Goal: Task Accomplishment & Management: Complete application form

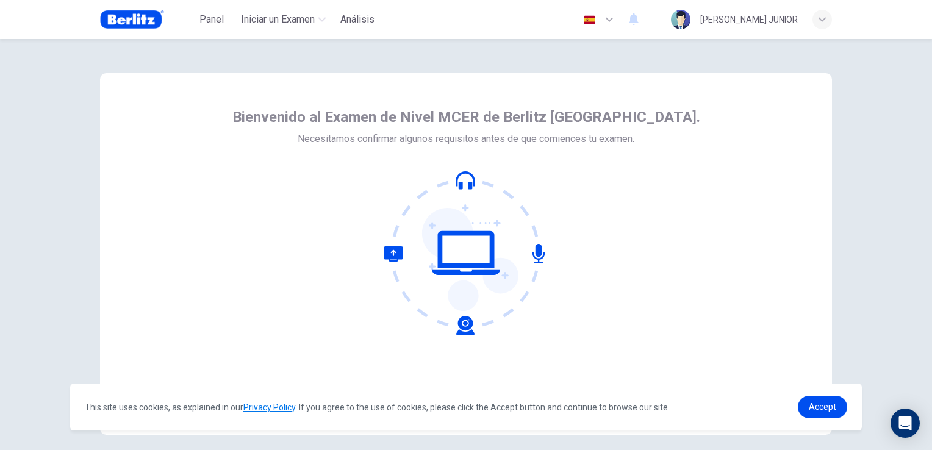
scroll to position [57, 0]
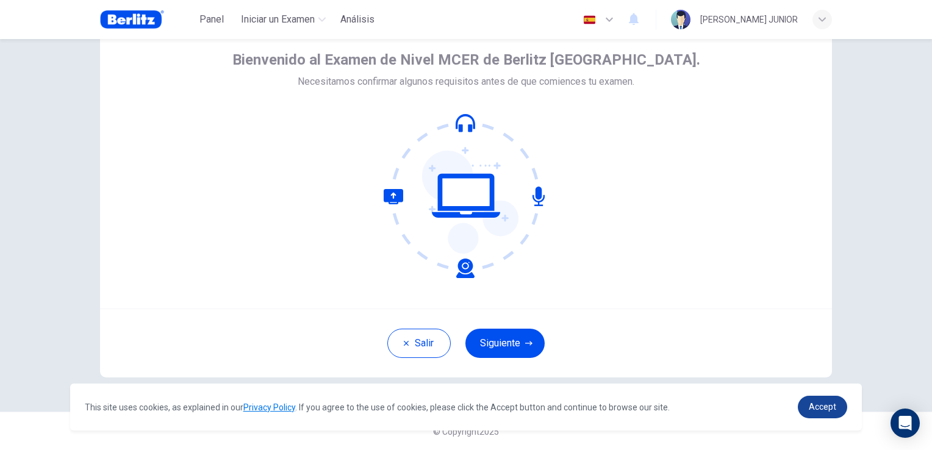
click at [817, 409] on span "Accept" at bounding box center [822, 407] width 27 height 10
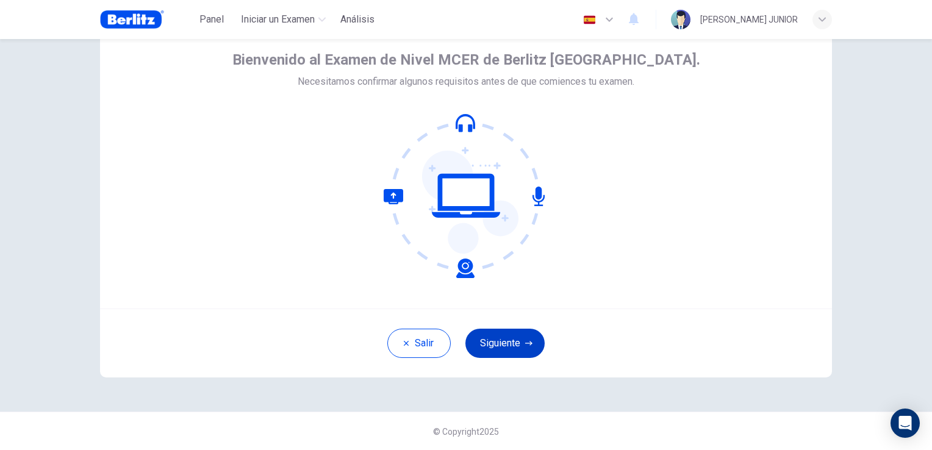
click at [525, 343] on icon "button" at bounding box center [528, 343] width 7 height 7
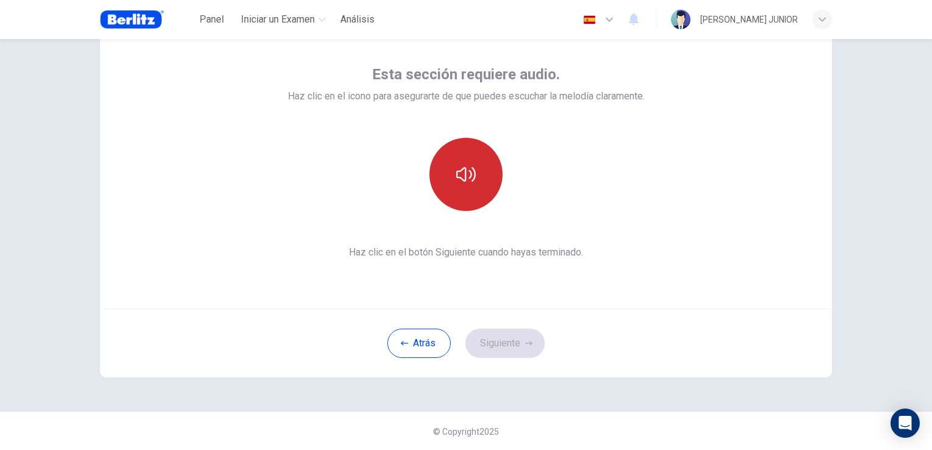
click at [465, 181] on icon "button" at bounding box center [466, 175] width 20 height 20
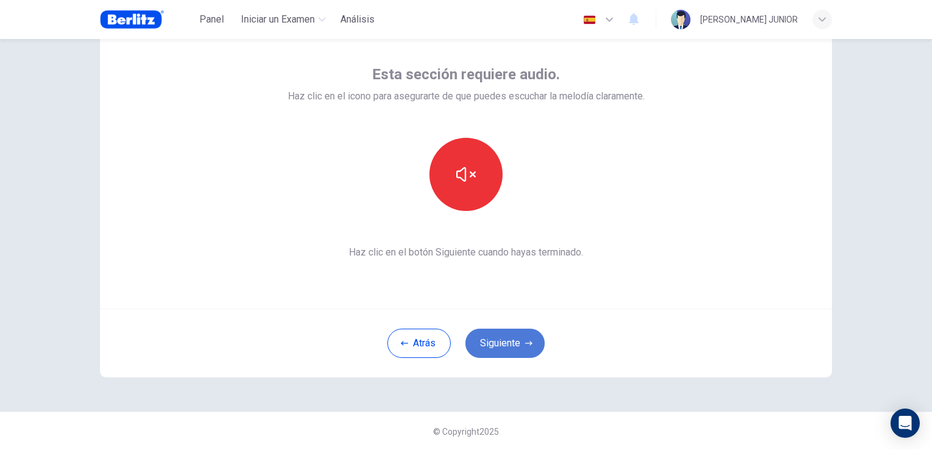
click at [481, 343] on button "Siguiente" at bounding box center [504, 343] width 79 height 29
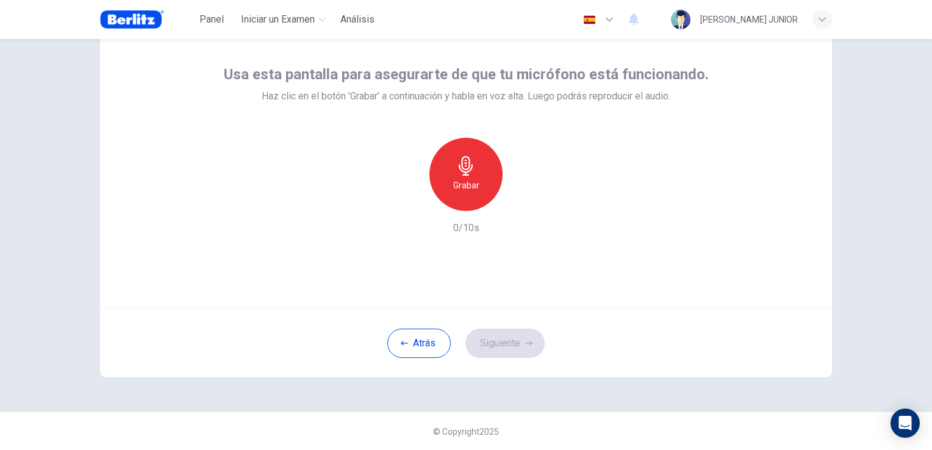
click at [469, 179] on h6 "Grabar" at bounding box center [466, 185] width 26 height 15
click at [473, 192] on div "Detener" at bounding box center [465, 174] width 73 height 73
click at [526, 340] on icon "button" at bounding box center [528, 343] width 7 height 7
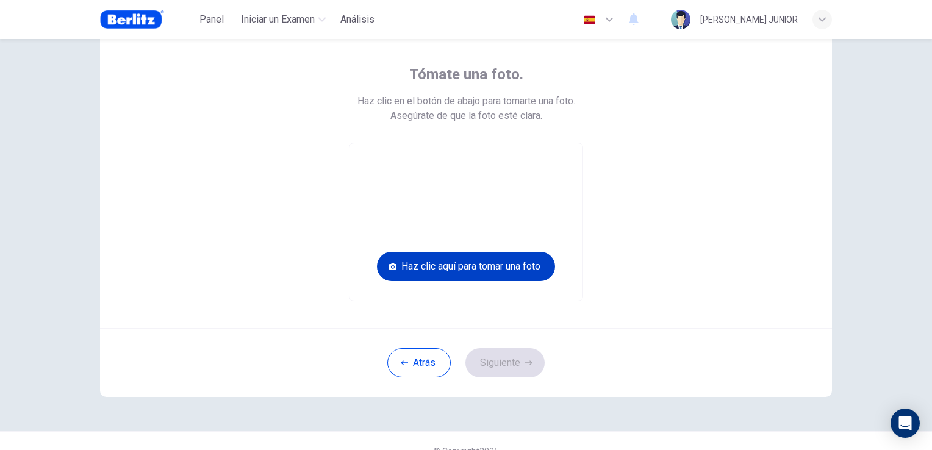
click at [455, 272] on button "Haz clic aquí para tomar una foto" at bounding box center [466, 266] width 178 height 29
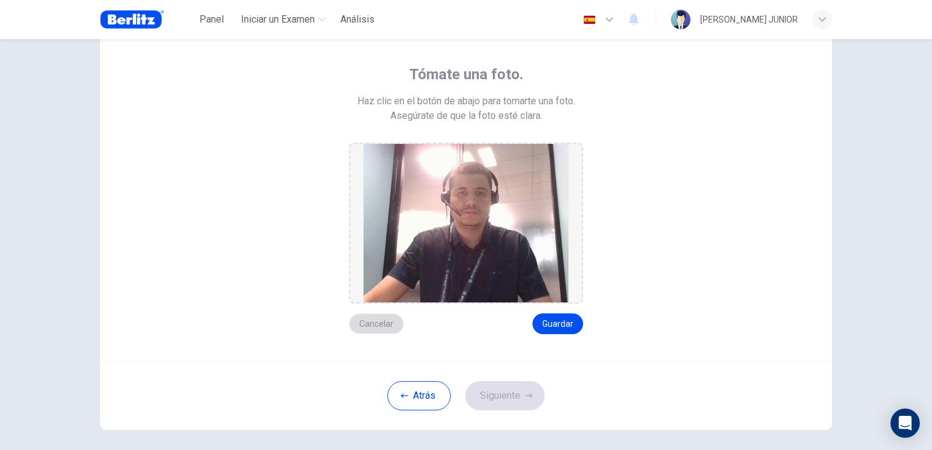
click at [388, 323] on button "Cancelar" at bounding box center [376, 324] width 55 height 21
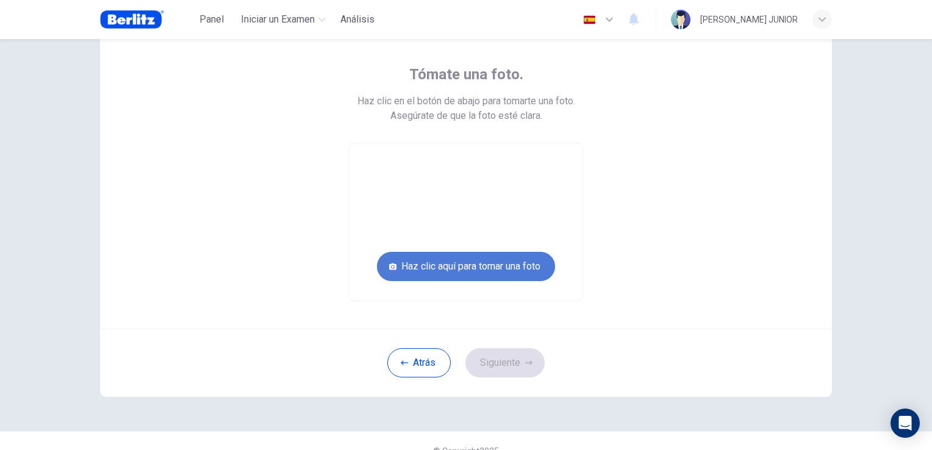
click at [472, 265] on button "Haz clic aquí para tomar una foto" at bounding box center [466, 266] width 178 height 29
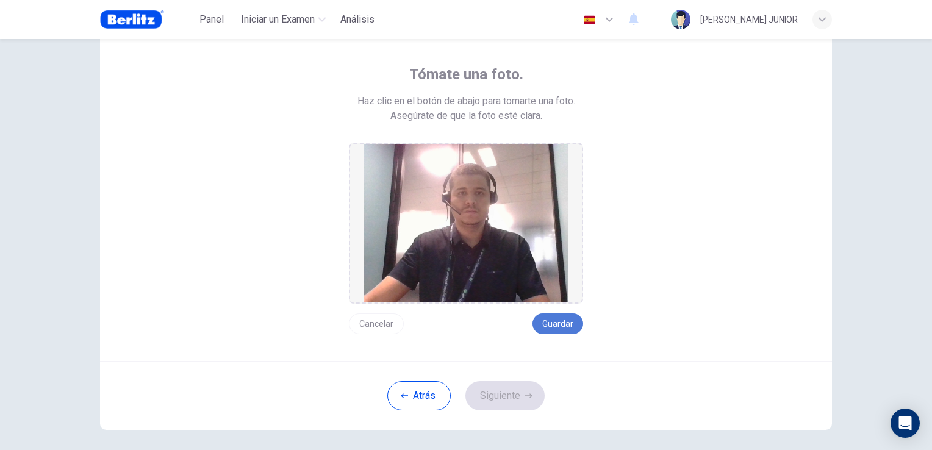
click at [566, 328] on button "Guardar" at bounding box center [558, 324] width 51 height 21
click at [528, 387] on button "Siguiente" at bounding box center [504, 395] width 79 height 29
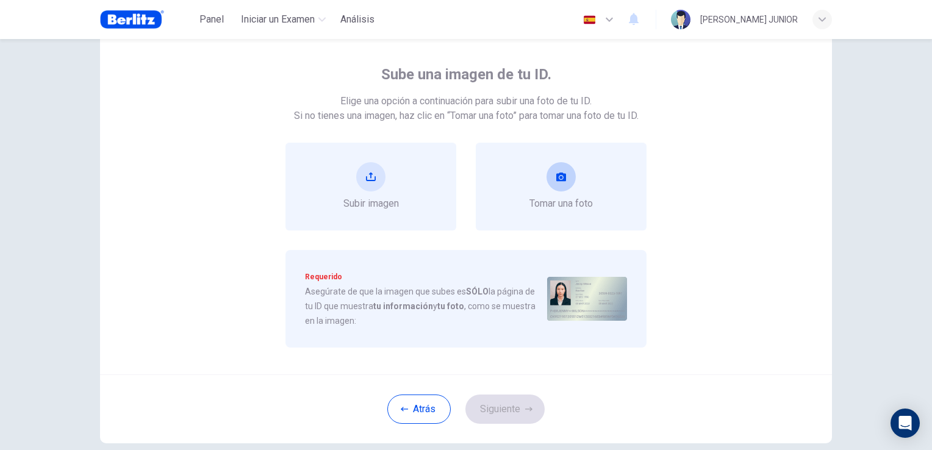
click at [539, 194] on div "Tomar una foto" at bounding box center [561, 186] width 63 height 49
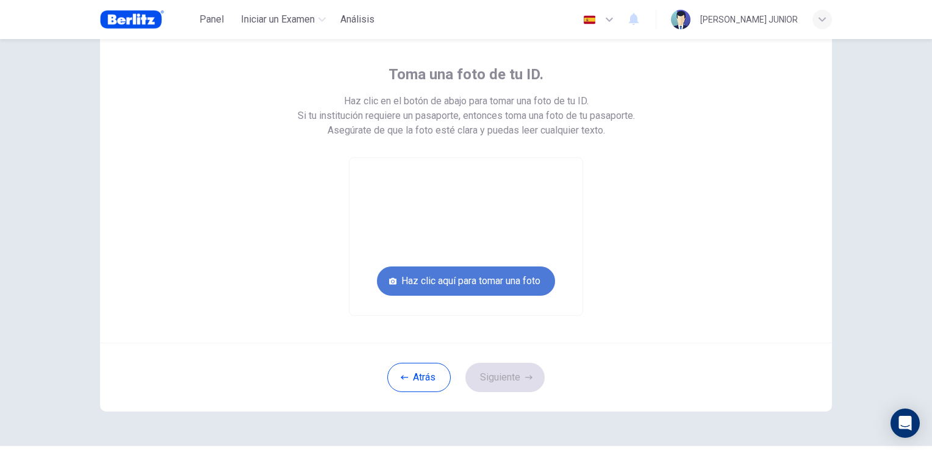
click at [503, 279] on button "Haz clic aquí para tomar una foto" at bounding box center [466, 281] width 178 height 29
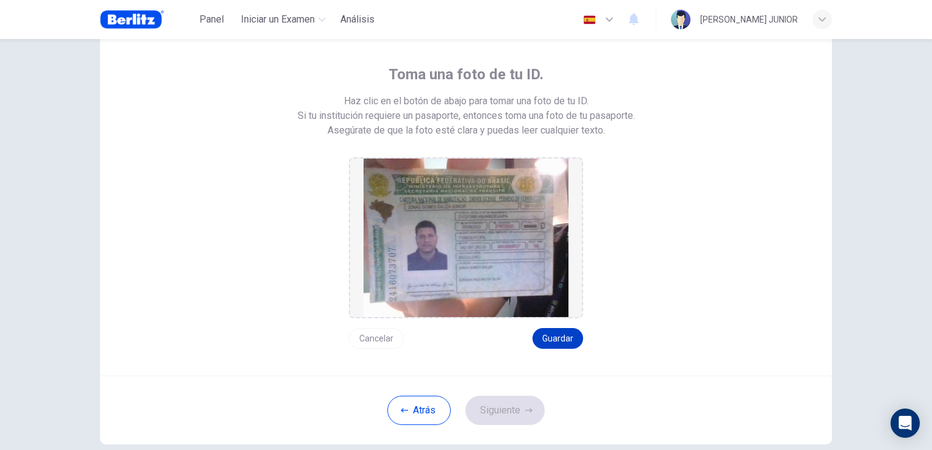
click at [559, 333] on button "Guardar" at bounding box center [558, 338] width 51 height 21
click at [519, 416] on button "Siguiente" at bounding box center [504, 410] width 79 height 29
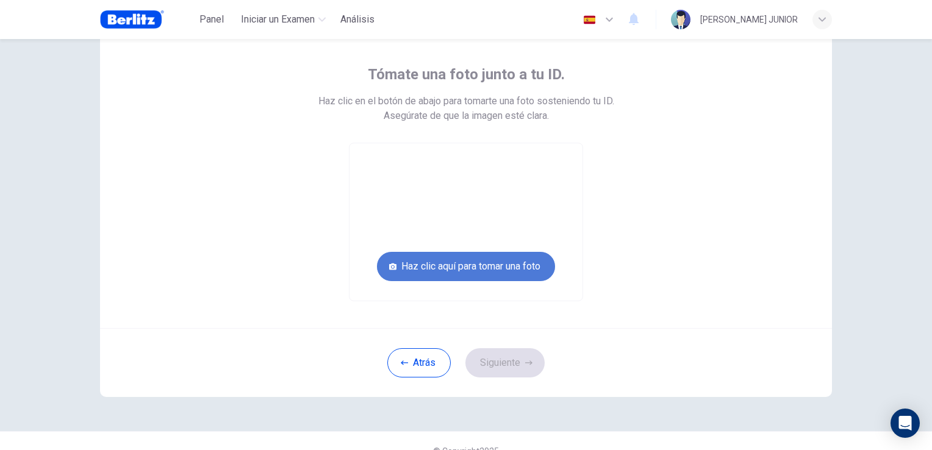
click at [514, 262] on button "Haz clic aquí para tomar una foto" at bounding box center [466, 266] width 178 height 29
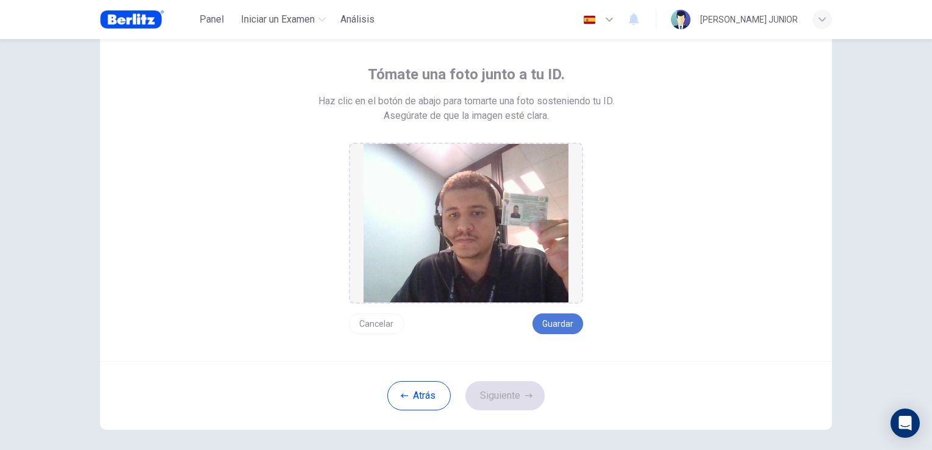
click at [569, 315] on button "Guardar" at bounding box center [558, 324] width 51 height 21
click at [564, 328] on button "Guardar" at bounding box center [558, 324] width 51 height 21
click at [505, 403] on button "Siguiente" at bounding box center [504, 395] width 79 height 29
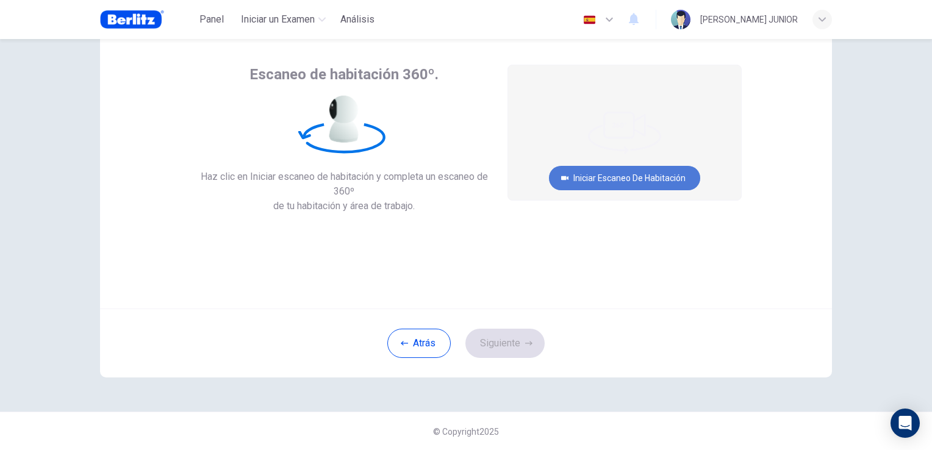
click at [610, 182] on button "Iniciar escaneo de habitación" at bounding box center [624, 178] width 151 height 24
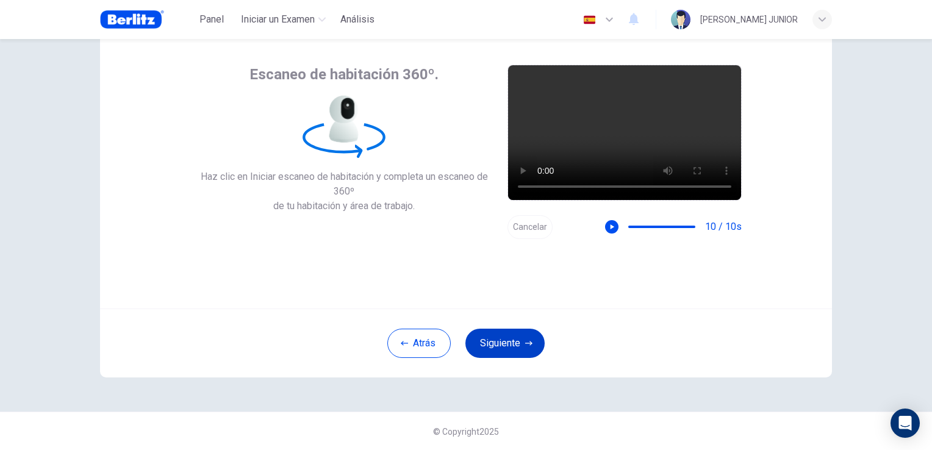
click at [510, 352] on button "Siguiente" at bounding box center [504, 343] width 79 height 29
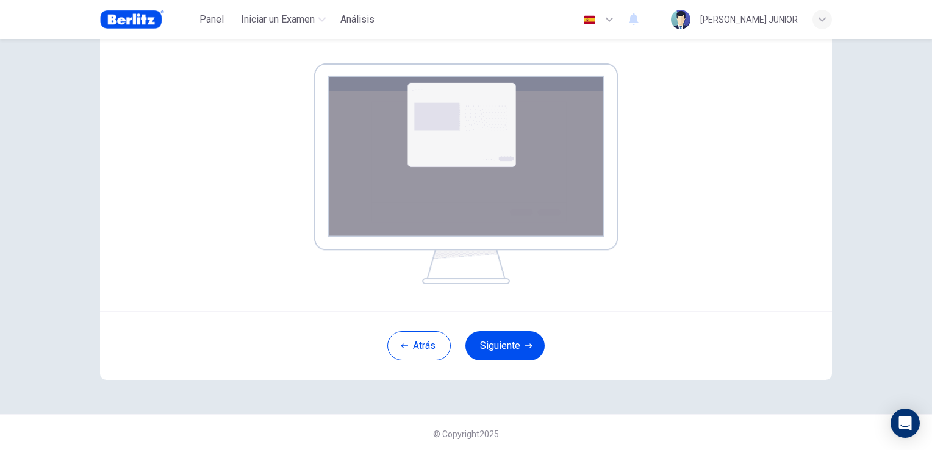
scroll to position [183, 0]
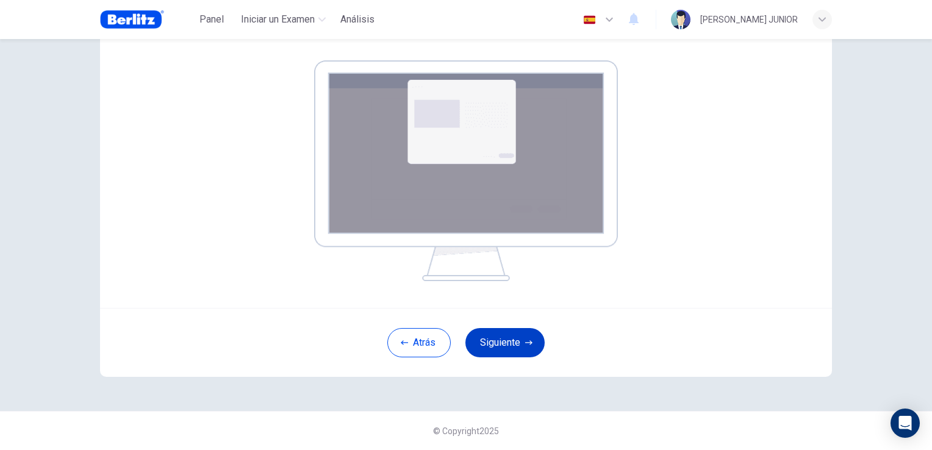
click at [522, 338] on button "Siguiente" at bounding box center [504, 342] width 79 height 29
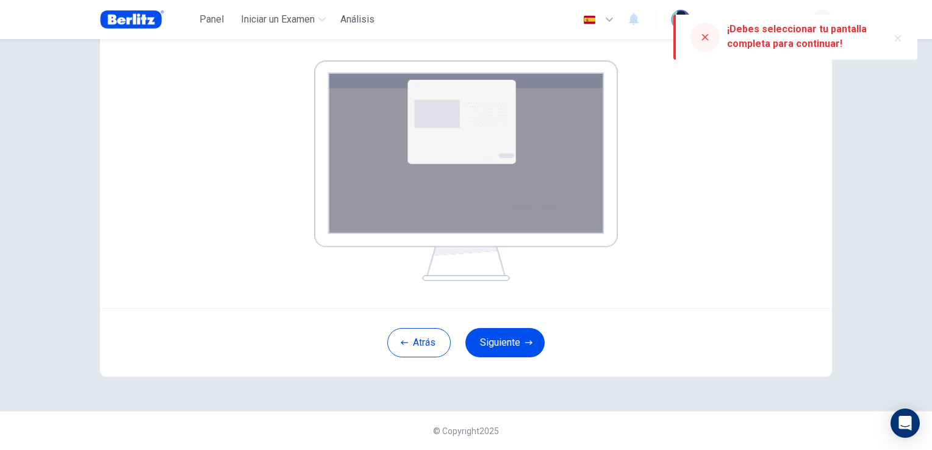
click at [684, 135] on div "Tu pantalla también será grabada. Haz clic en el botón Siguiente para seleccion…" at bounding box center [465, 110] width 551 height 342
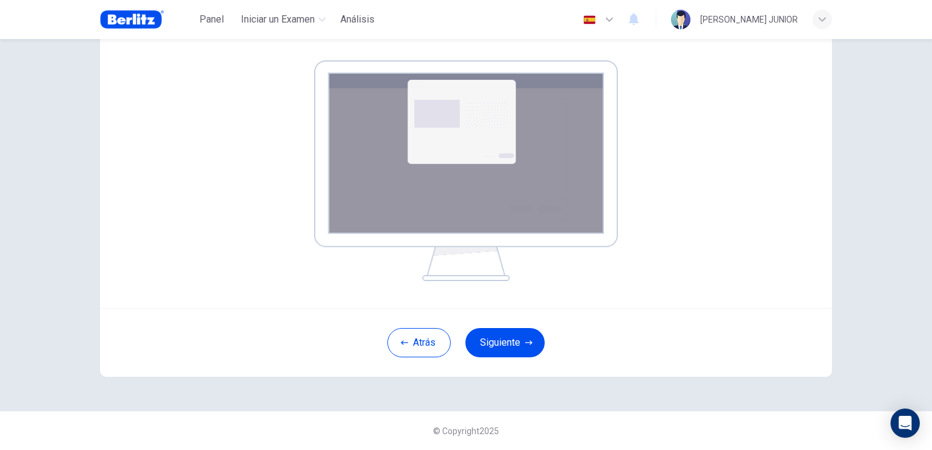
click at [523, 204] on img at bounding box center [466, 170] width 304 height 221
click at [473, 186] on img at bounding box center [466, 170] width 304 height 221
click at [453, 128] on img at bounding box center [466, 170] width 304 height 221
click at [494, 329] on button "Siguiente" at bounding box center [504, 342] width 79 height 29
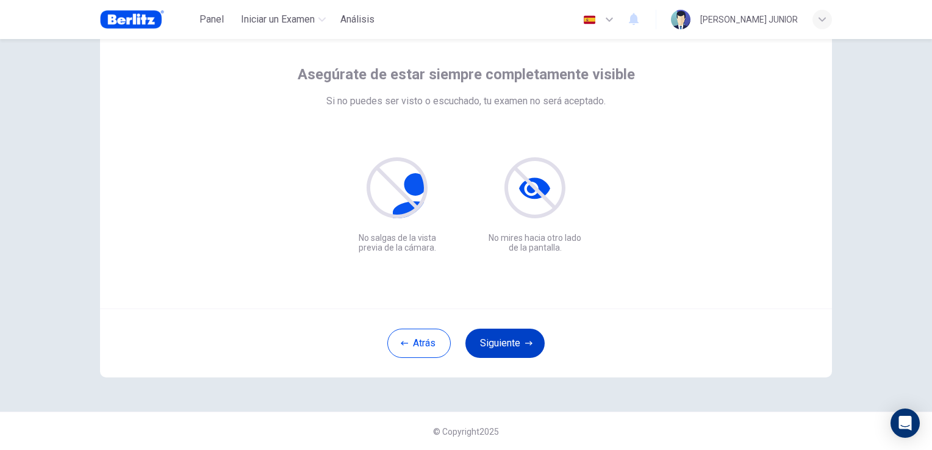
click at [520, 345] on button "Siguiente" at bounding box center [504, 343] width 79 height 29
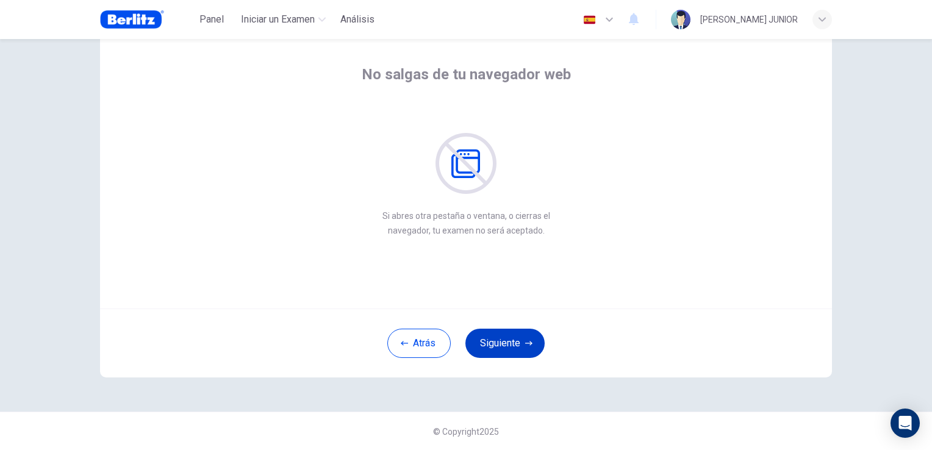
click at [520, 345] on button "Siguiente" at bounding box center [504, 343] width 79 height 29
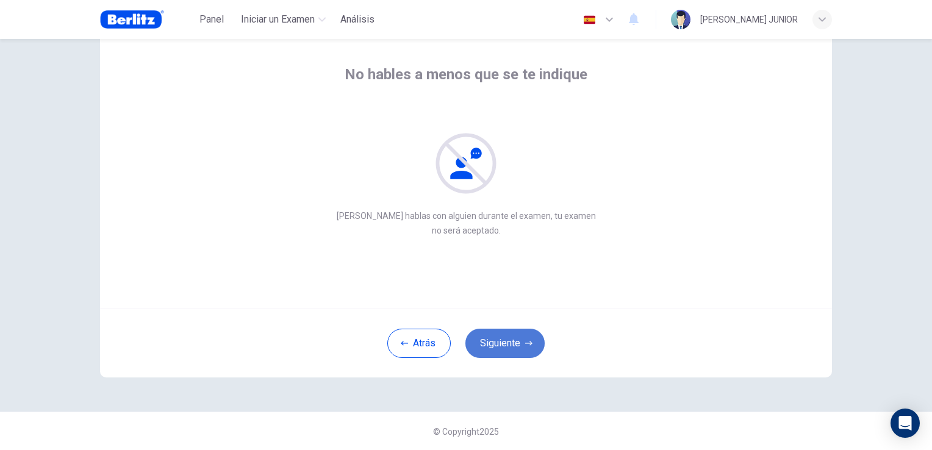
click at [520, 345] on button "Siguiente" at bounding box center [504, 343] width 79 height 29
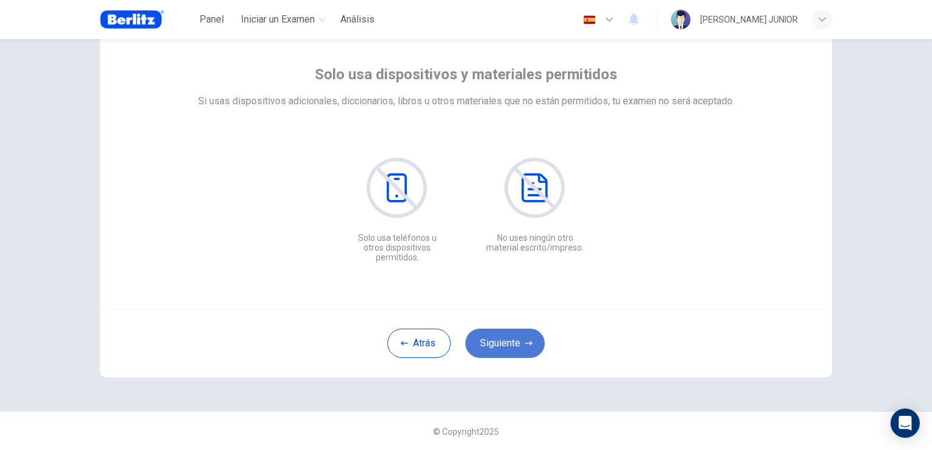
click at [520, 344] on button "Siguiente" at bounding box center [504, 343] width 79 height 29
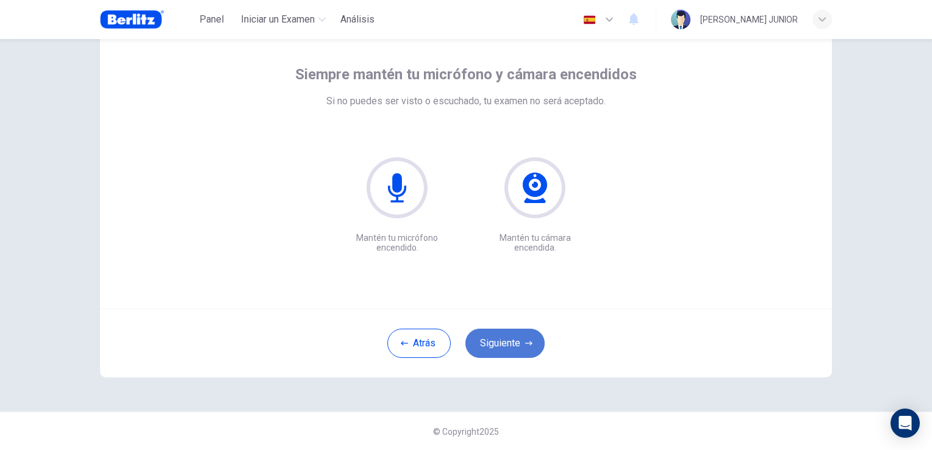
click at [512, 351] on button "Siguiente" at bounding box center [504, 343] width 79 height 29
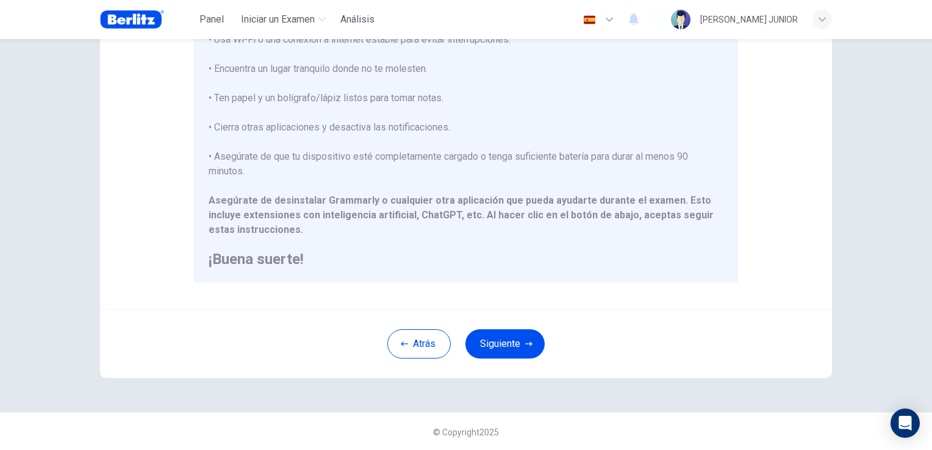
scroll to position [228, 0]
click at [530, 335] on button "Siguiente" at bounding box center [504, 343] width 79 height 29
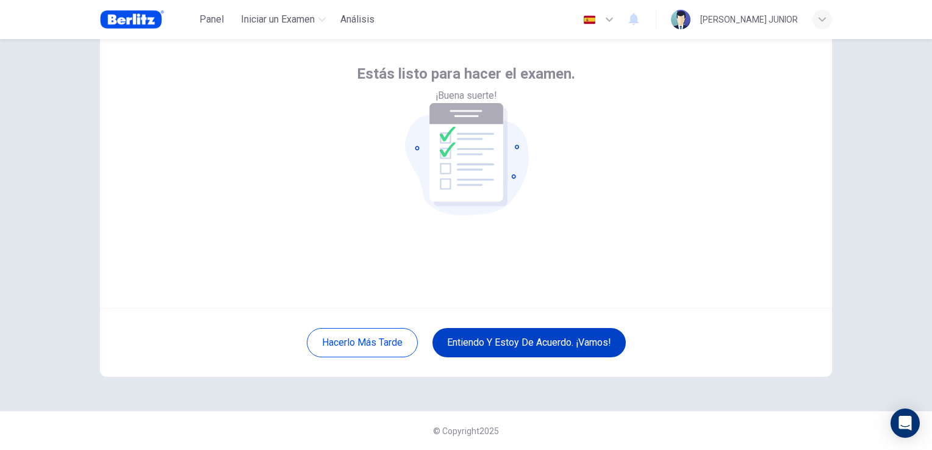
scroll to position [57, 0]
click at [515, 343] on button "Entiendo y estoy de acuerdo. ¡Vamos!" at bounding box center [529, 343] width 193 height 29
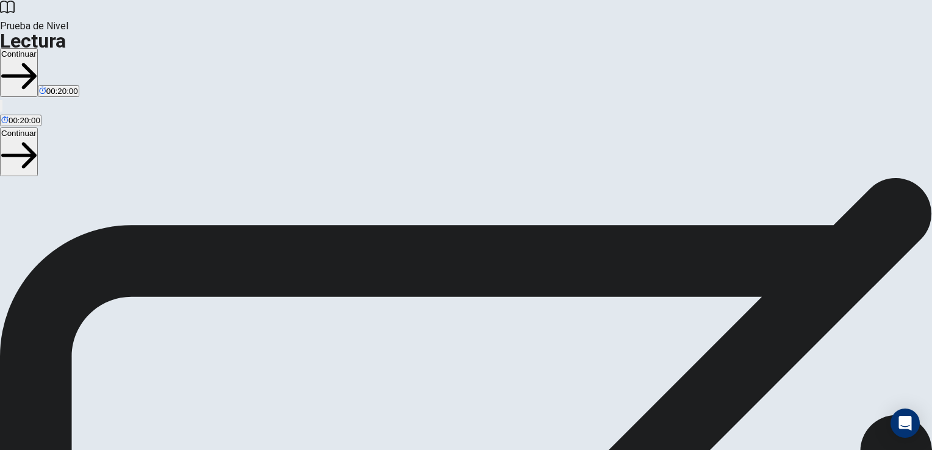
click at [38, 48] on button "Continuar" at bounding box center [19, 72] width 38 height 49
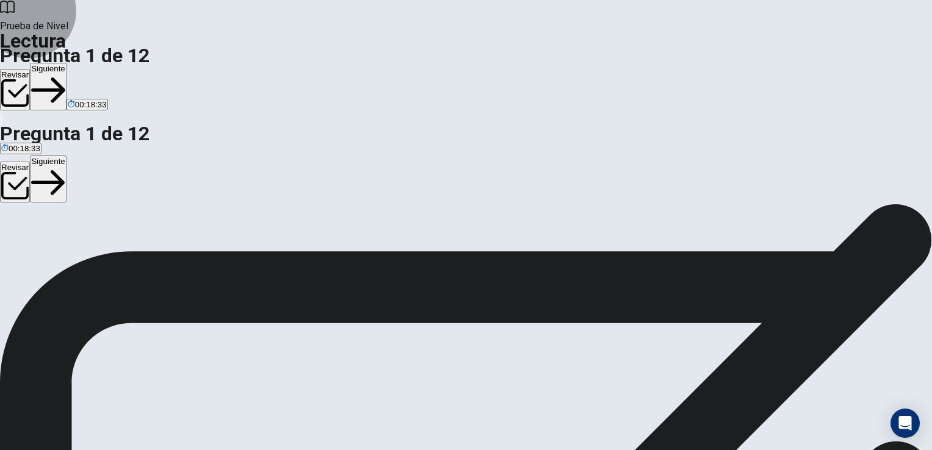
click at [66, 63] on button "Siguiente" at bounding box center [48, 87] width 37 height 48
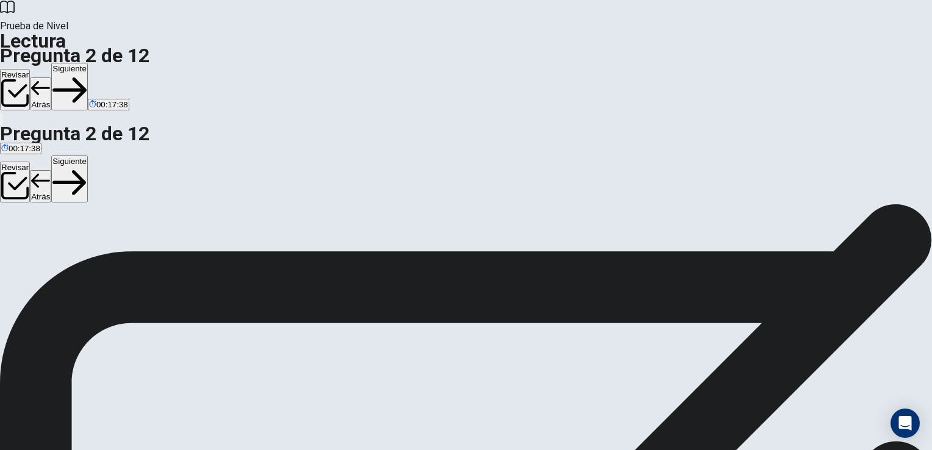
scroll to position [39, 0]
click at [88, 63] on button "Siguiente" at bounding box center [69, 87] width 37 height 48
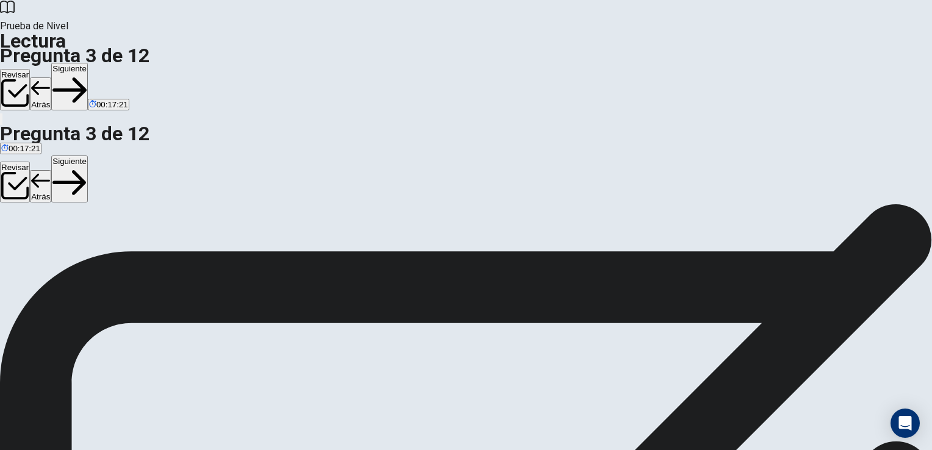
click at [88, 63] on button "Siguiente" at bounding box center [69, 87] width 37 height 48
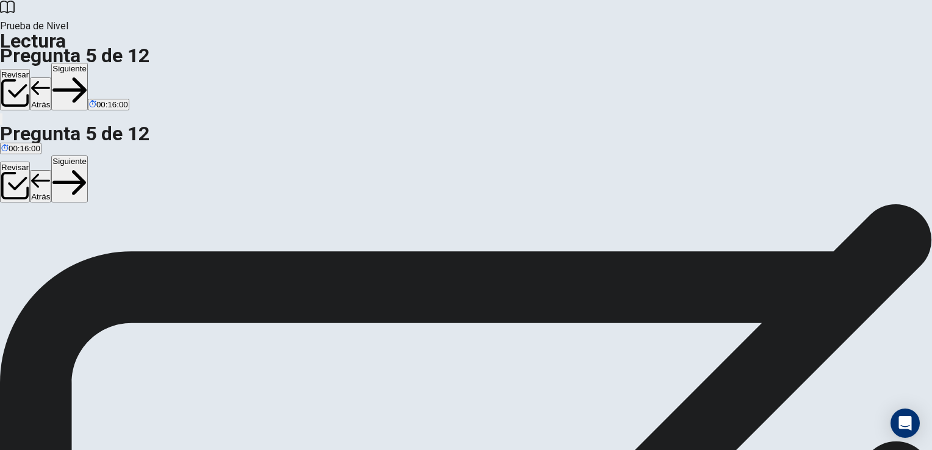
click at [88, 63] on button "Siguiente" at bounding box center [69, 87] width 37 height 48
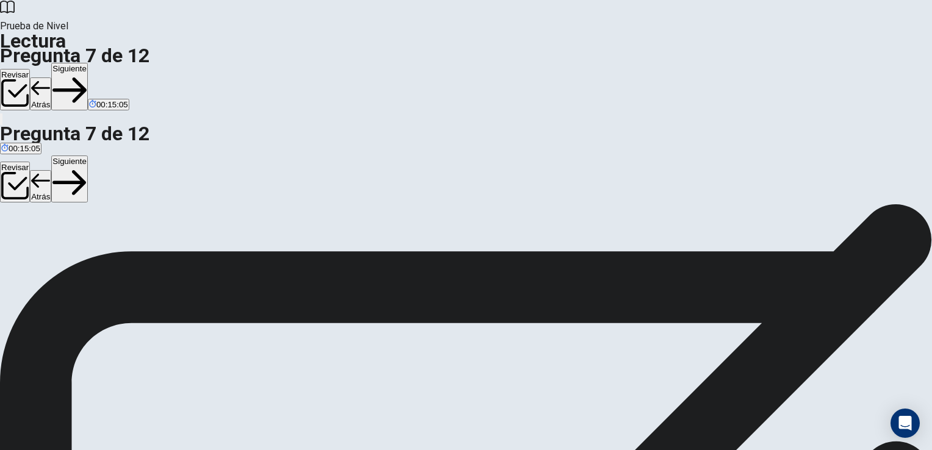
click at [88, 63] on button "Siguiente" at bounding box center [69, 87] width 37 height 48
click at [51, 77] on button "Atrás" at bounding box center [40, 93] width 21 height 32
click at [88, 63] on button "Siguiente" at bounding box center [69, 87] width 37 height 48
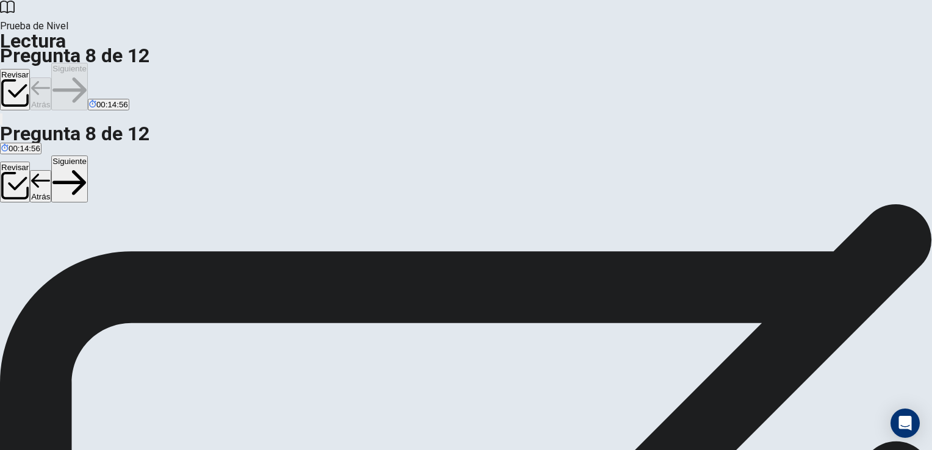
scroll to position [39, 0]
drag, startPoint x: 670, startPoint y: 23, endPoint x: 669, endPoint y: 31, distance: 7.5
click at [88, 63] on button "Siguiente" at bounding box center [69, 87] width 37 height 48
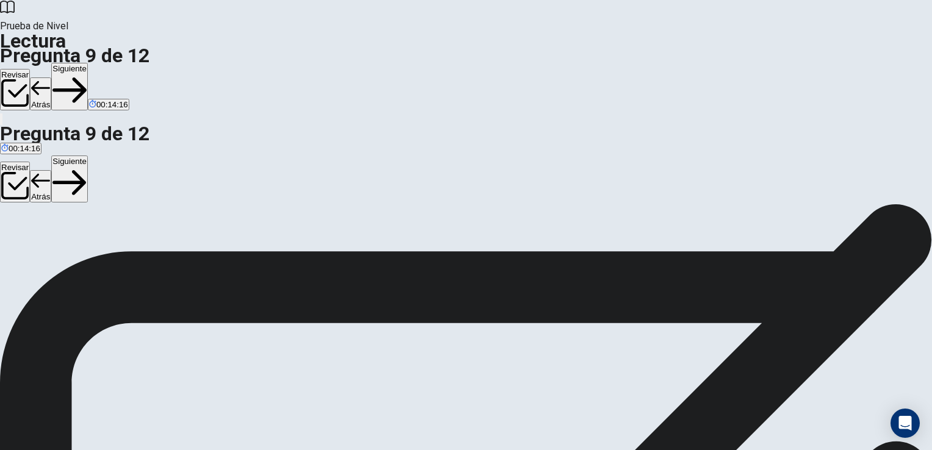
click at [88, 63] on button "Siguiente" at bounding box center [69, 87] width 37 height 48
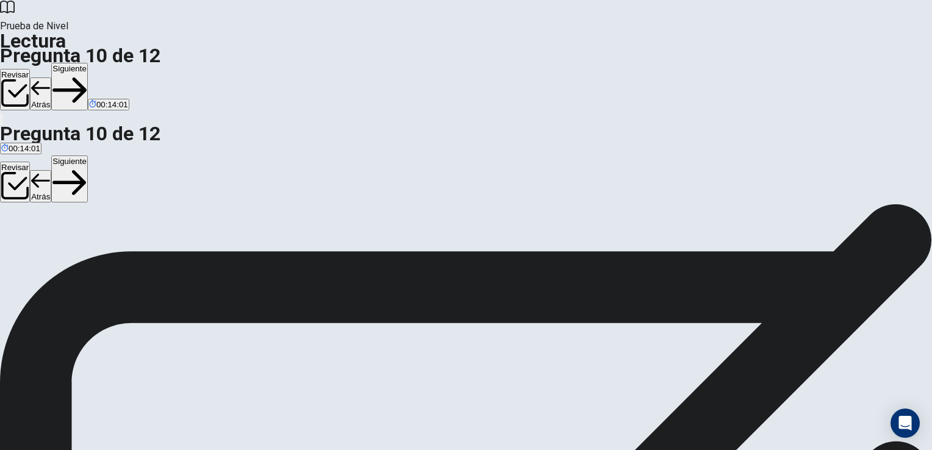
click at [88, 63] on button "Siguiente" at bounding box center [69, 87] width 37 height 48
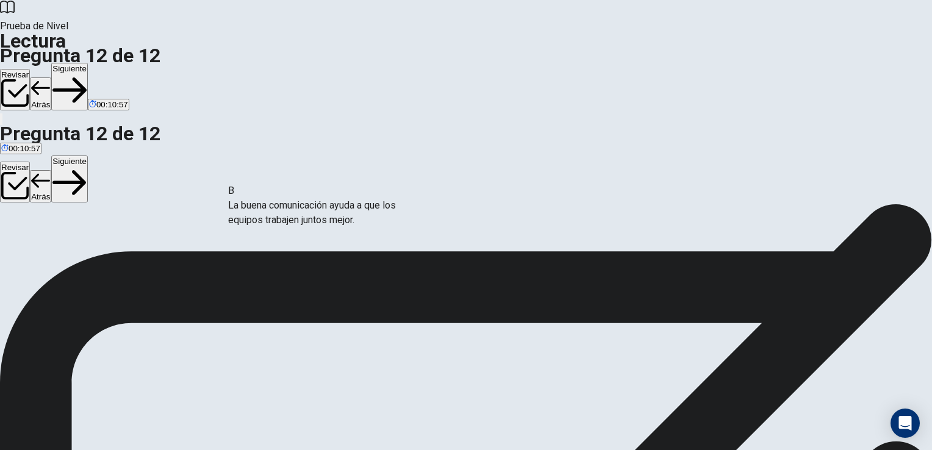
scroll to position [57, 0]
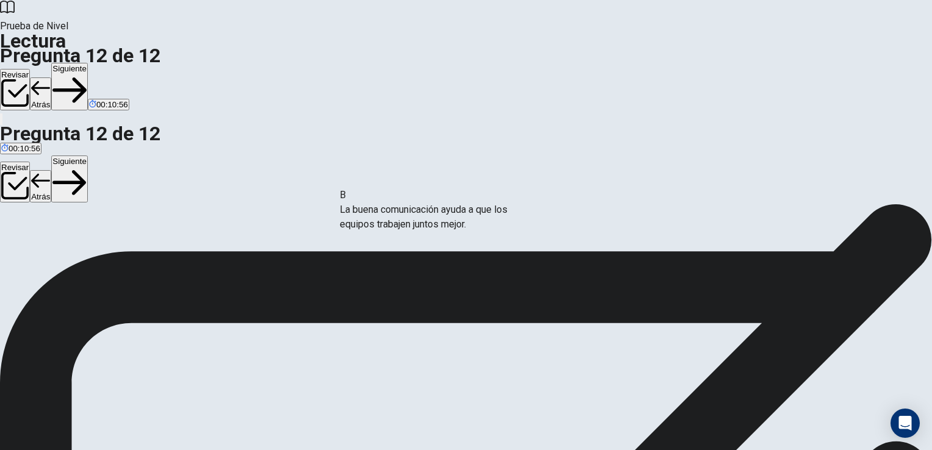
drag, startPoint x: 222, startPoint y: 209, endPoint x: 448, endPoint y: 228, distance: 227.1
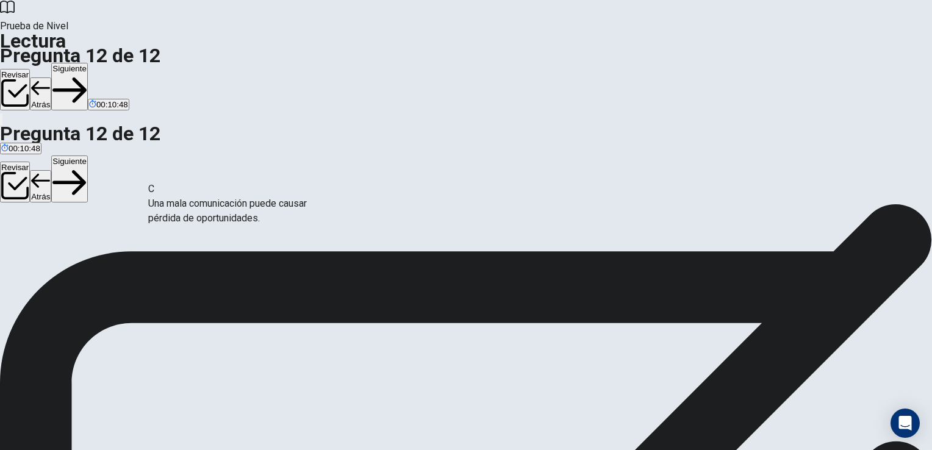
scroll to position [56, 0]
drag, startPoint x: 212, startPoint y: 223, endPoint x: 503, endPoint y: 283, distance: 297.7
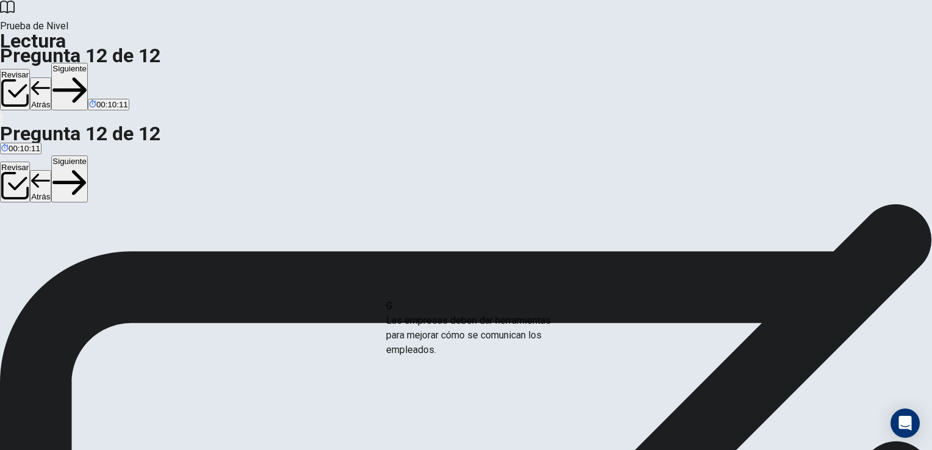
drag, startPoint x: 208, startPoint y: 317, endPoint x: 491, endPoint y: 333, distance: 283.5
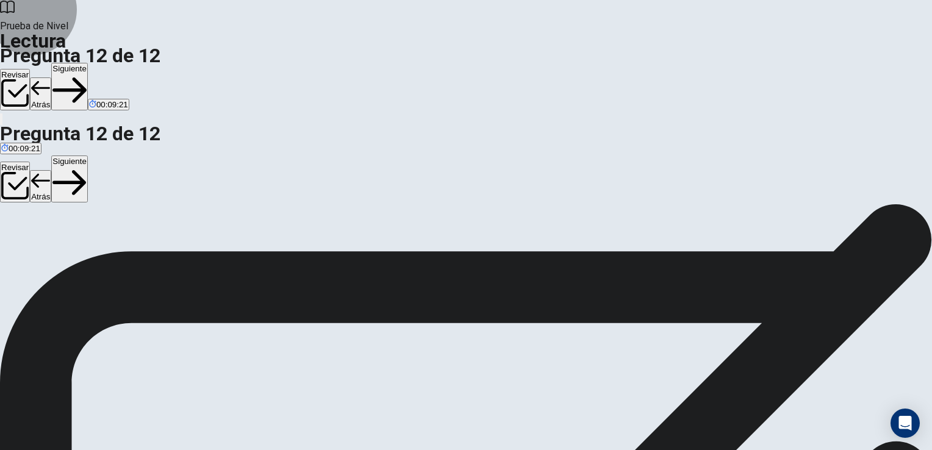
click at [88, 63] on button "Siguiente" at bounding box center [69, 87] width 37 height 48
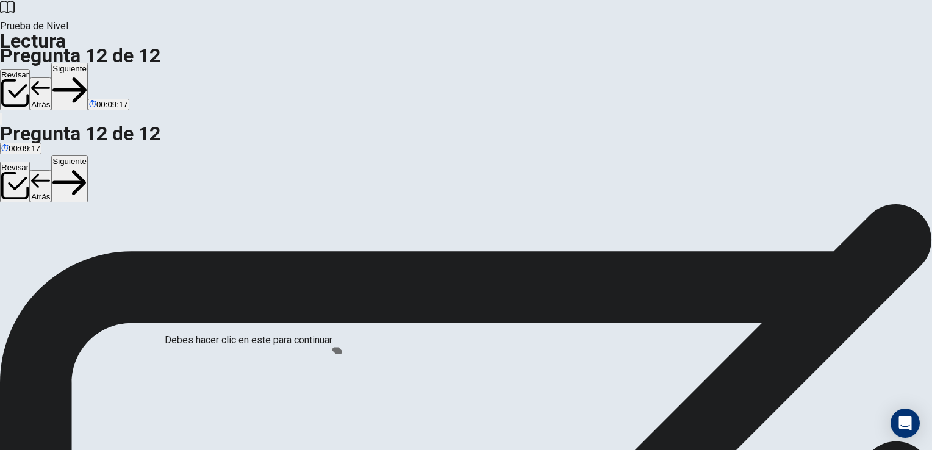
scroll to position [24, 0]
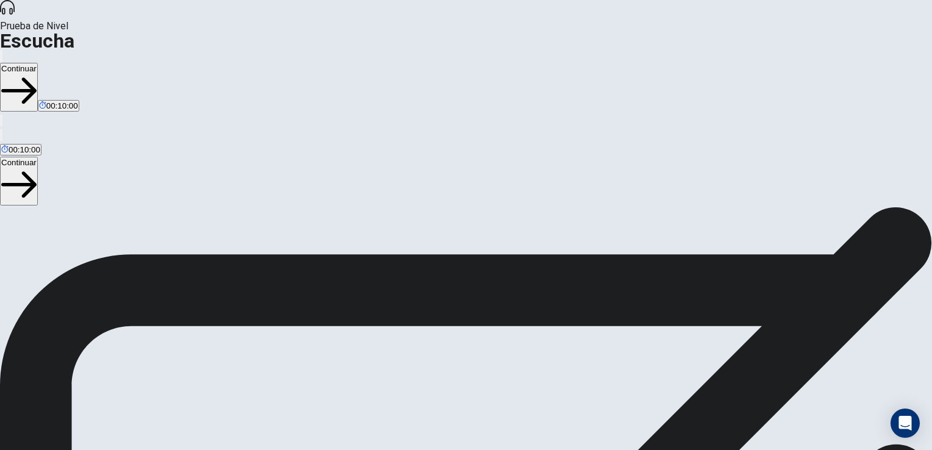
scroll to position [0, 0]
click at [38, 63] on button "Continuar" at bounding box center [19, 87] width 38 height 49
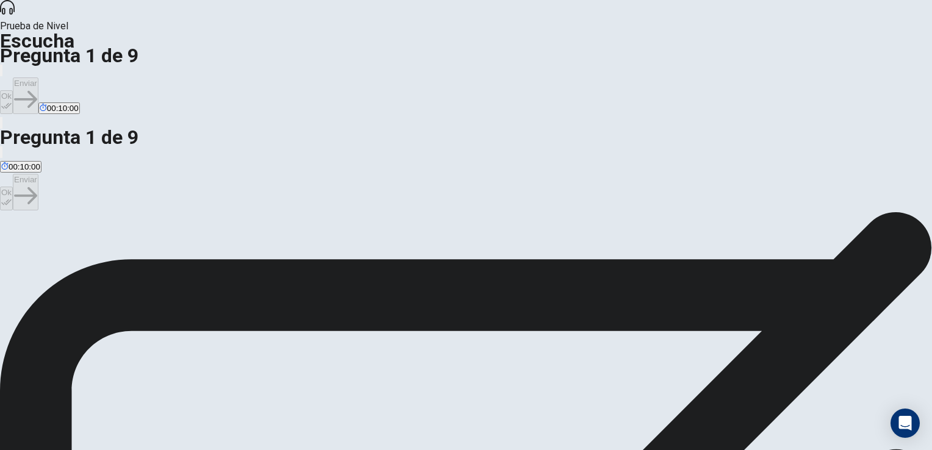
scroll to position [61, 0]
click at [13, 90] on button "Ok" at bounding box center [6, 102] width 13 height 24
click at [38, 77] on button "Enviar" at bounding box center [26, 95] width 26 height 37
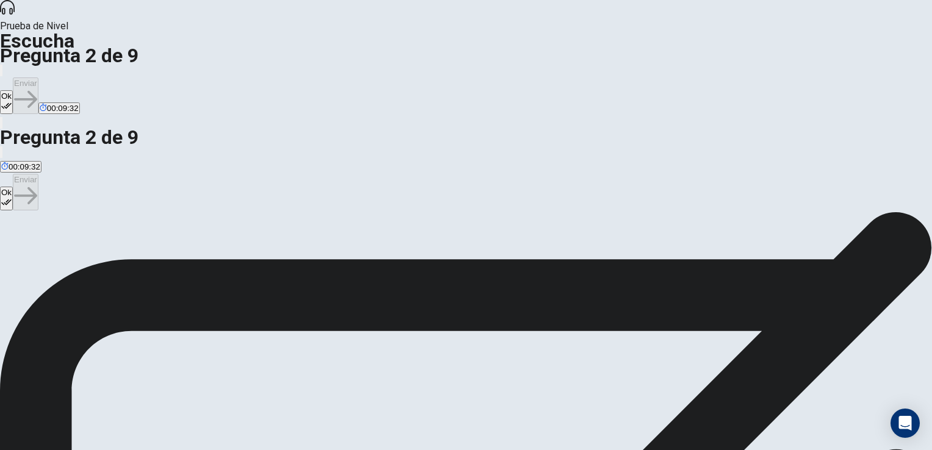
click at [12, 101] on icon "button" at bounding box center [6, 106] width 10 height 10
click at [38, 77] on button "Enviar" at bounding box center [26, 95] width 26 height 37
click at [13, 90] on button "Ok" at bounding box center [6, 102] width 13 height 24
click at [38, 77] on button "Enviar" at bounding box center [26, 95] width 26 height 37
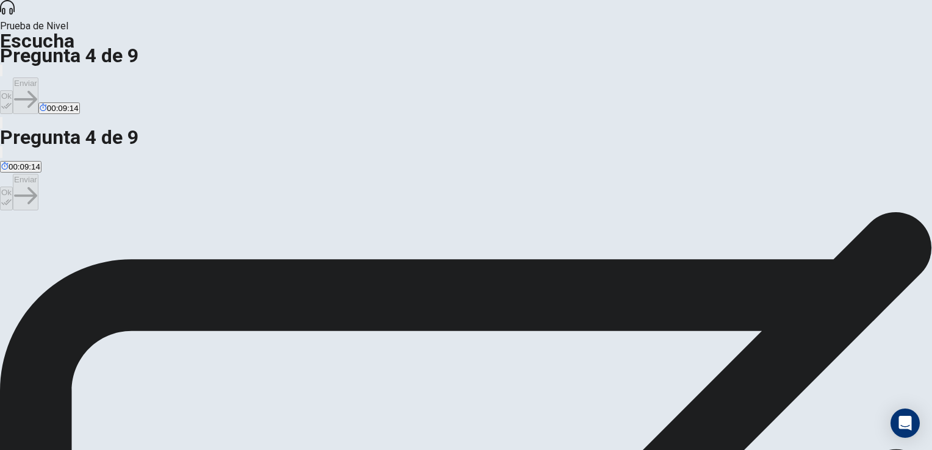
click at [13, 90] on button "Ok" at bounding box center [6, 102] width 13 height 24
click at [38, 77] on button "Enviar" at bounding box center [26, 95] width 26 height 37
click at [12, 101] on icon "button" at bounding box center [6, 106] width 10 height 10
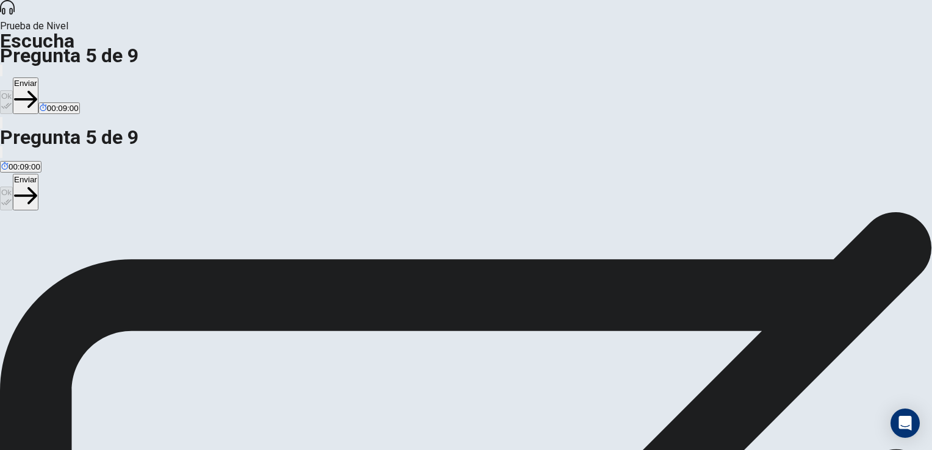
click at [38, 77] on button "Enviar" at bounding box center [26, 95] width 26 height 37
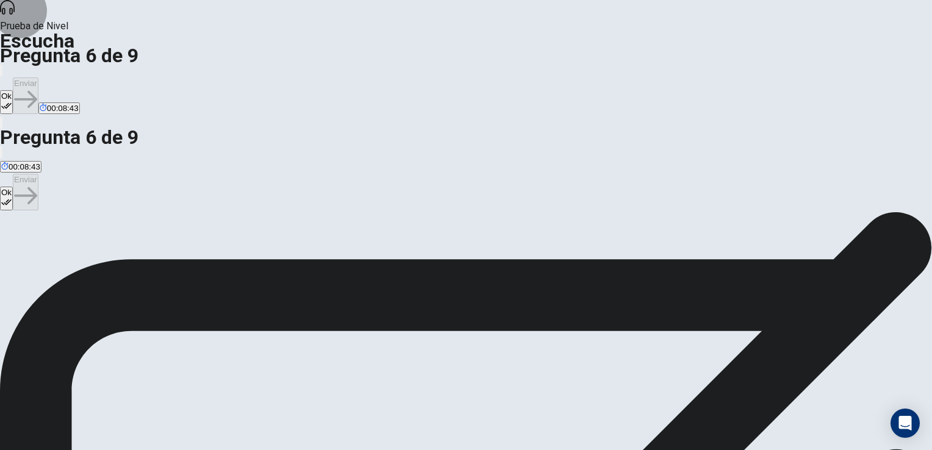
drag, startPoint x: 605, startPoint y: 20, endPoint x: 634, endPoint y: 21, distance: 28.7
click at [13, 90] on button "Ok" at bounding box center [6, 102] width 13 height 24
click at [38, 77] on button "Enviar" at bounding box center [26, 95] width 26 height 37
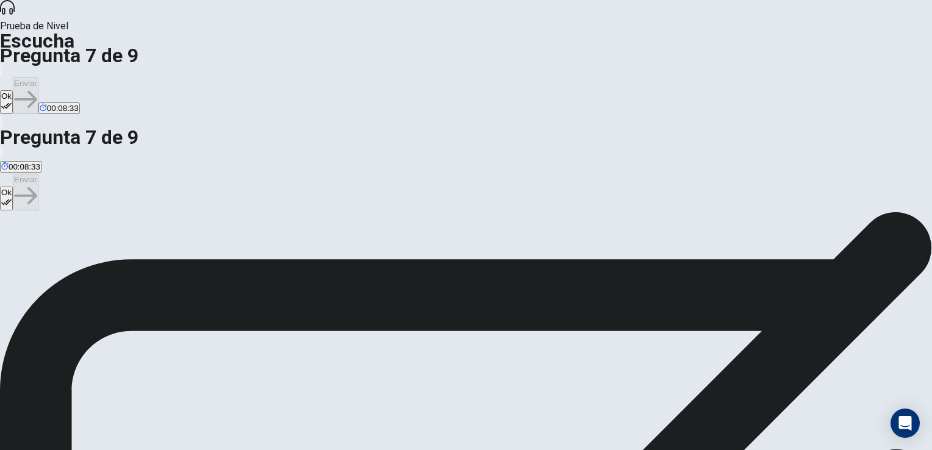
click at [12, 101] on icon "button" at bounding box center [6, 106] width 10 height 10
click at [38, 77] on button "Enviar" at bounding box center [26, 95] width 26 height 37
click at [13, 90] on button "Ok" at bounding box center [6, 102] width 13 height 24
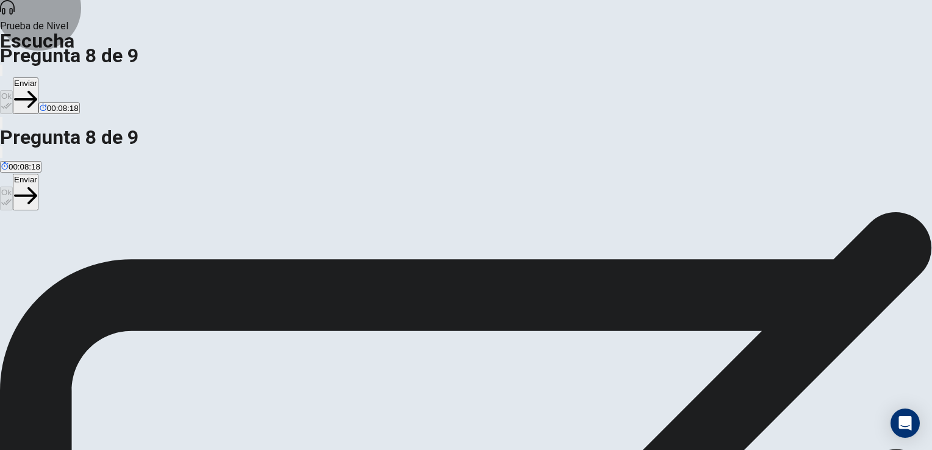
click at [38, 77] on button "Enviar" at bounding box center [26, 95] width 26 height 37
click at [13, 90] on button "Ok" at bounding box center [6, 102] width 13 height 24
click at [38, 77] on button "Enviar" at bounding box center [26, 95] width 26 height 37
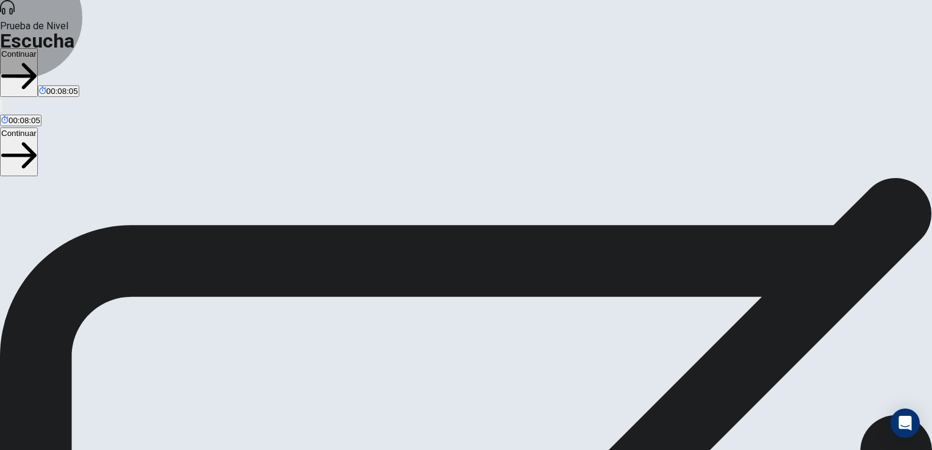
click at [38, 48] on button "Continuar" at bounding box center [19, 72] width 38 height 49
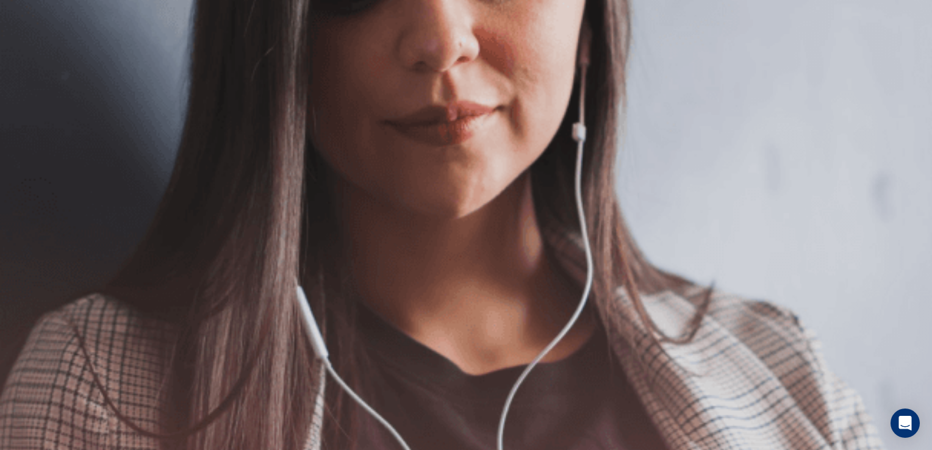
scroll to position [25, 0]
click at [38, 63] on button "Continuar" at bounding box center [19, 87] width 38 height 49
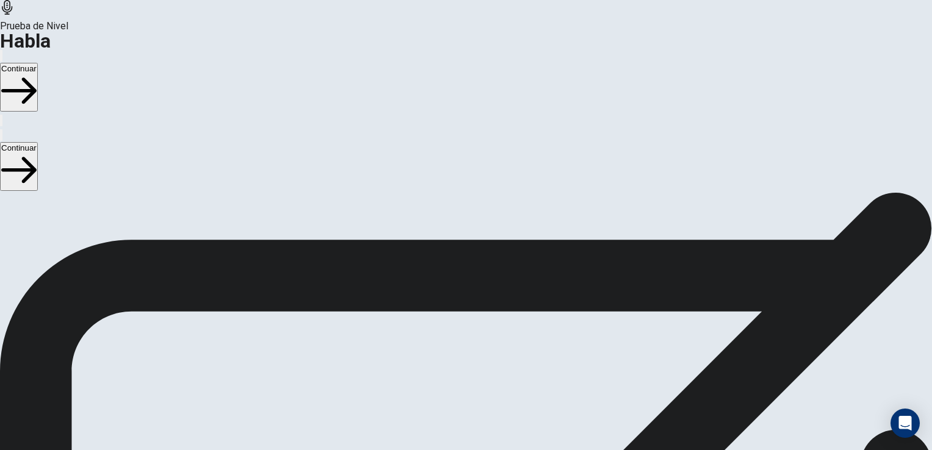
scroll to position [86, 0]
click at [38, 63] on button "Continuar" at bounding box center [19, 87] width 38 height 49
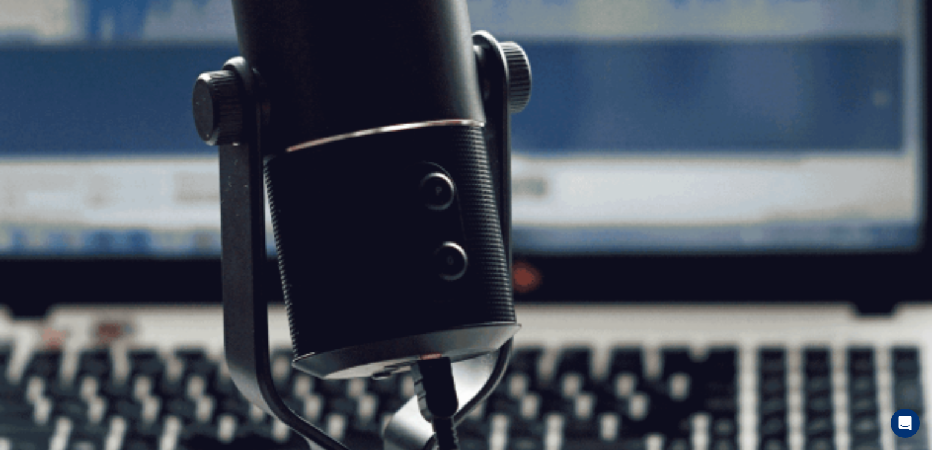
click at [38, 63] on button "Continuar" at bounding box center [19, 87] width 38 height 49
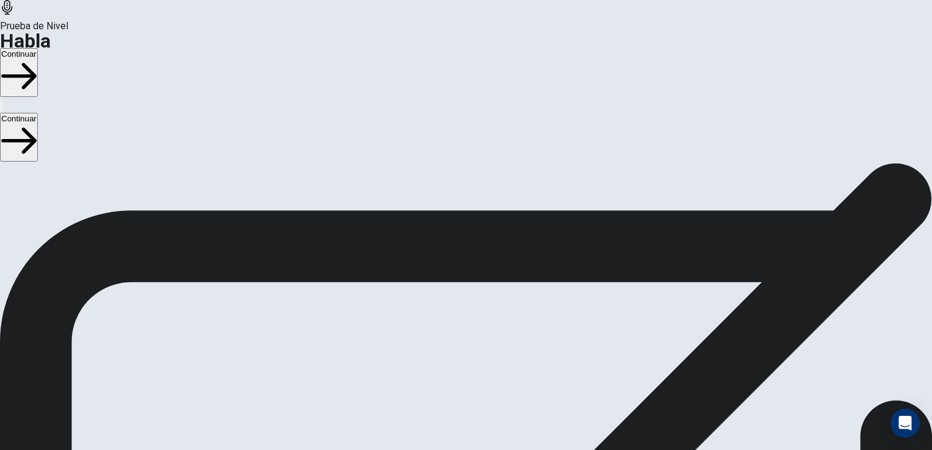
scroll to position [0, 0]
click at [38, 48] on button "Continuar" at bounding box center [19, 72] width 38 height 49
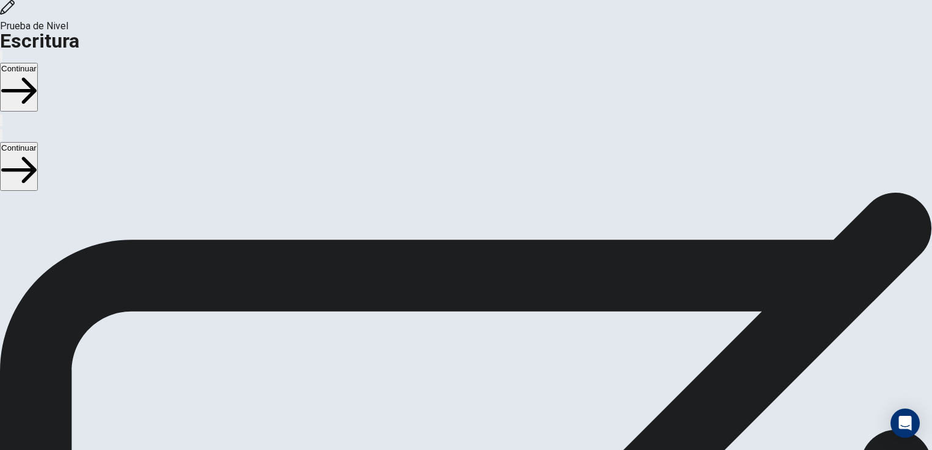
click at [38, 63] on button "Continuar" at bounding box center [19, 87] width 38 height 49
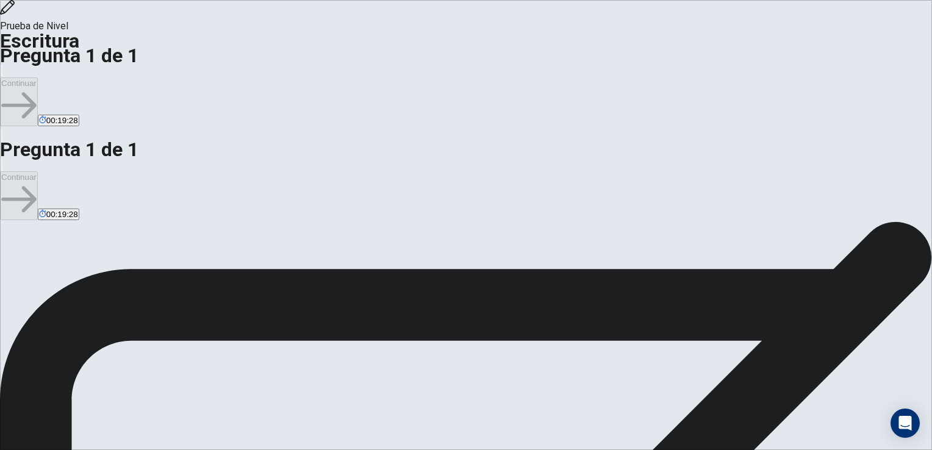
scroll to position [39, 0]
type textarea "**********"
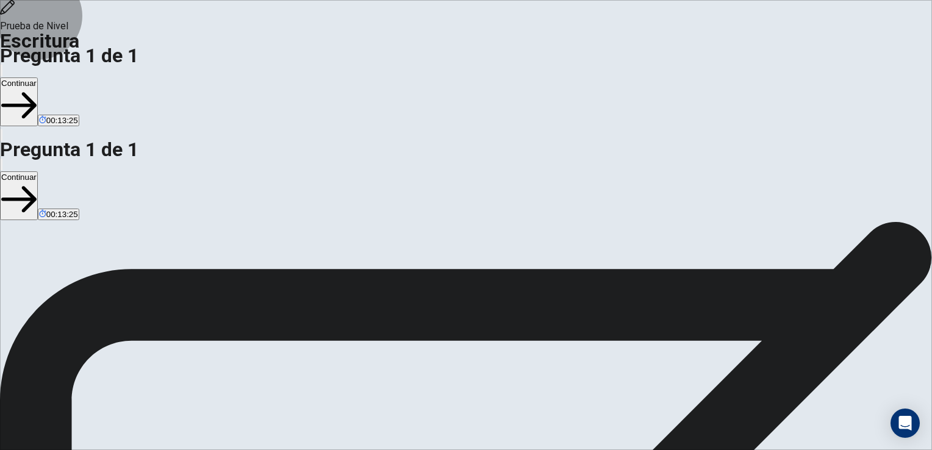
click at [38, 77] on button "Continuar" at bounding box center [19, 101] width 38 height 49
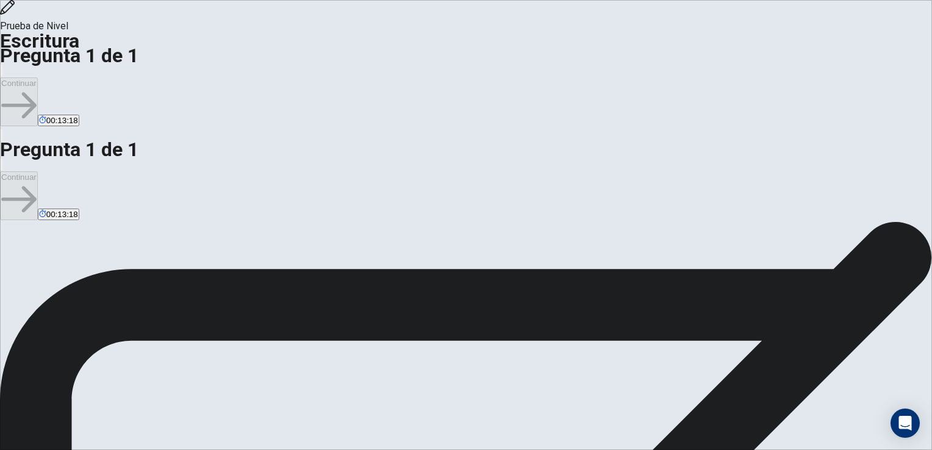
scroll to position [0, 0]
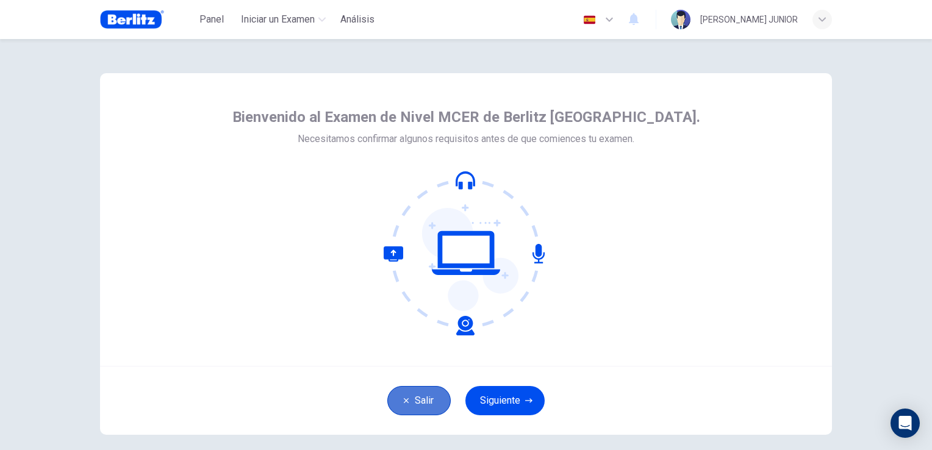
click at [417, 399] on button "Salir" at bounding box center [418, 400] width 63 height 29
